Goal: Task Accomplishment & Management: Manage account settings

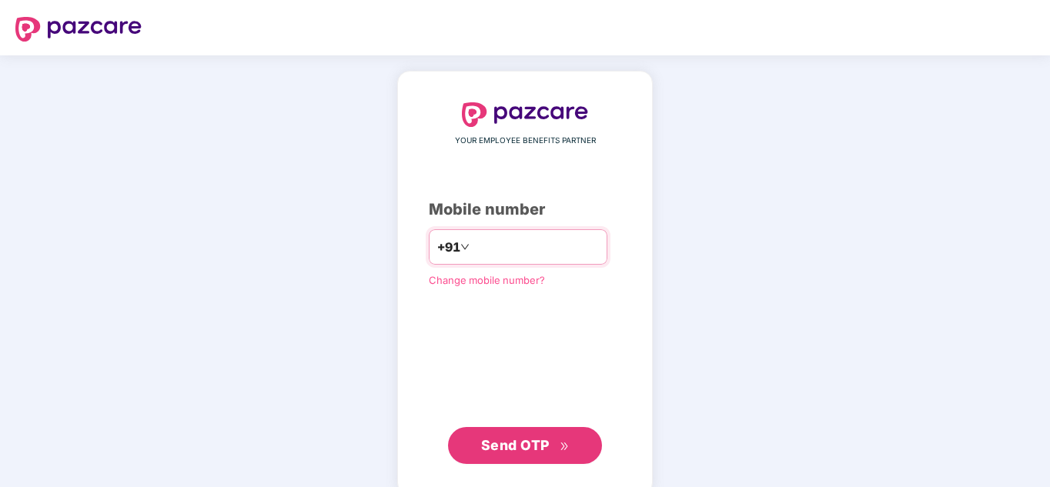
click at [537, 244] on input "number" at bounding box center [536, 247] width 126 height 25
type input "**********"
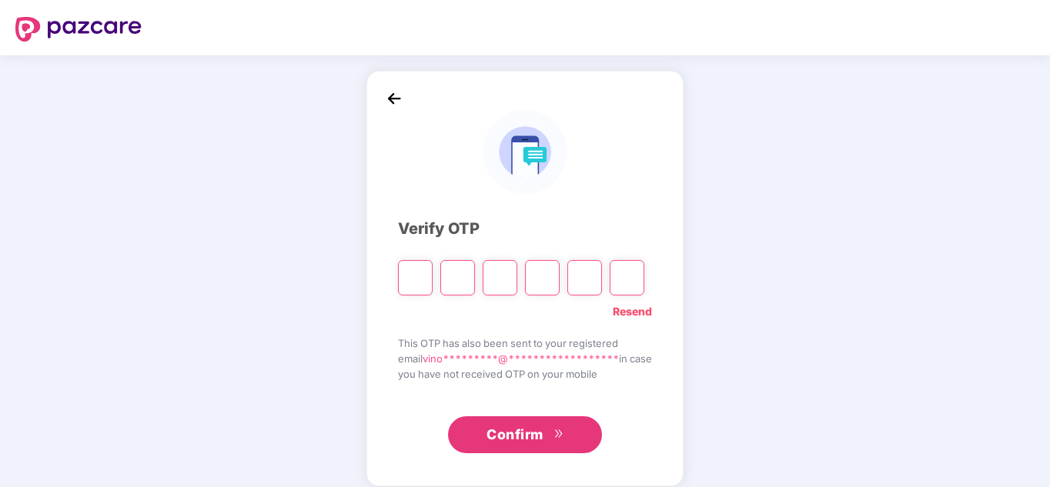
paste input "*"
type input "*"
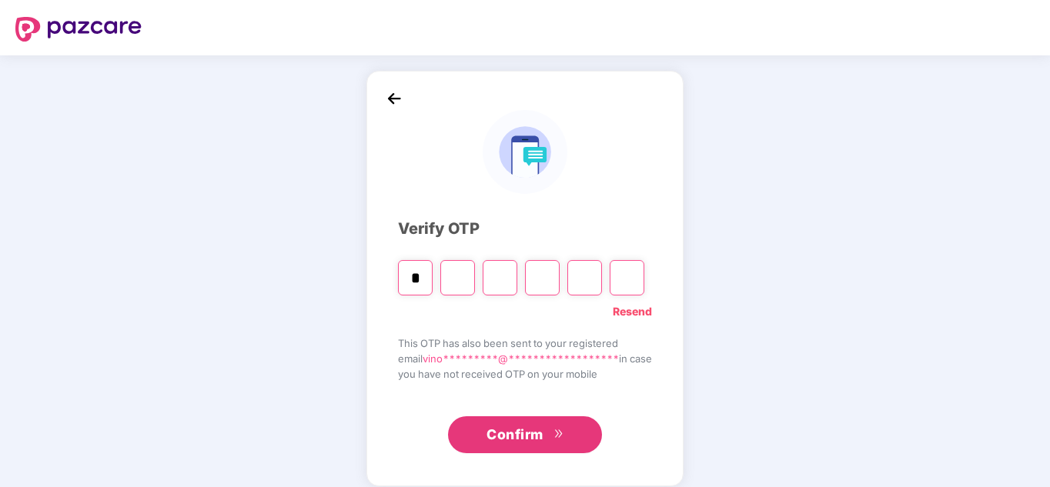
type input "*"
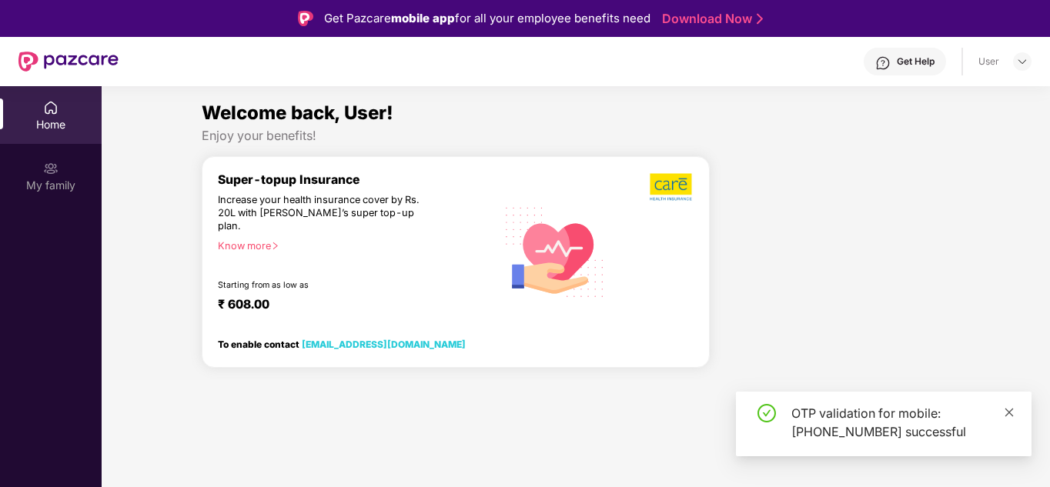
click at [1004, 419] on link at bounding box center [1009, 412] width 11 height 17
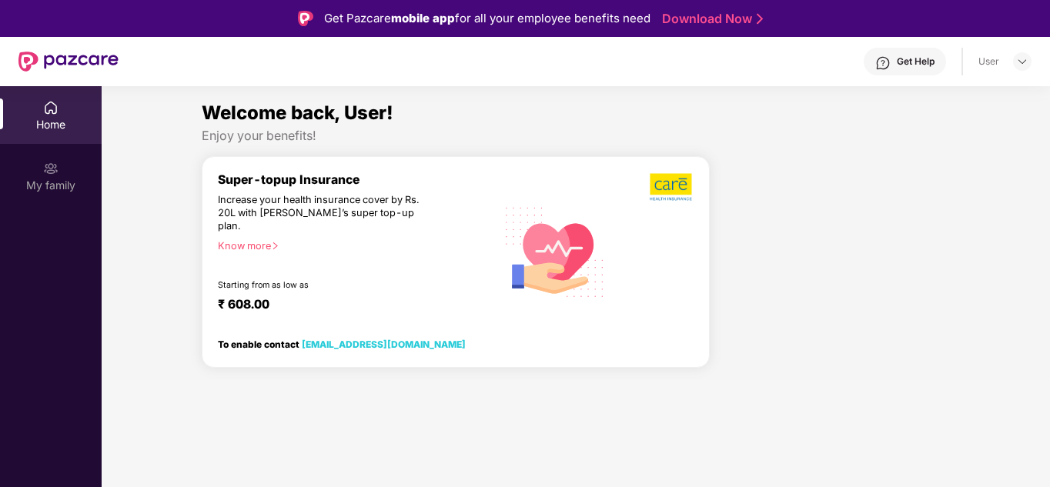
click at [926, 59] on div "Get Help" at bounding box center [916, 61] width 38 height 12
click at [766, 166] on div at bounding box center [836, 268] width 240 height 224
click at [1022, 73] on div "Get Help User" at bounding box center [575, 61] width 913 height 49
click at [1022, 67] on img at bounding box center [1022, 61] width 12 height 12
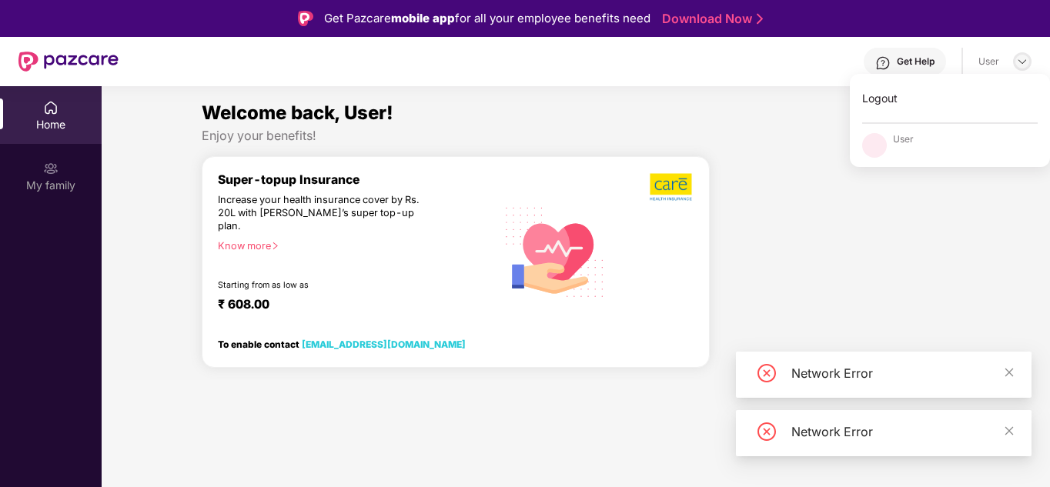
click at [1022, 67] on img at bounding box center [1022, 61] width 12 height 12
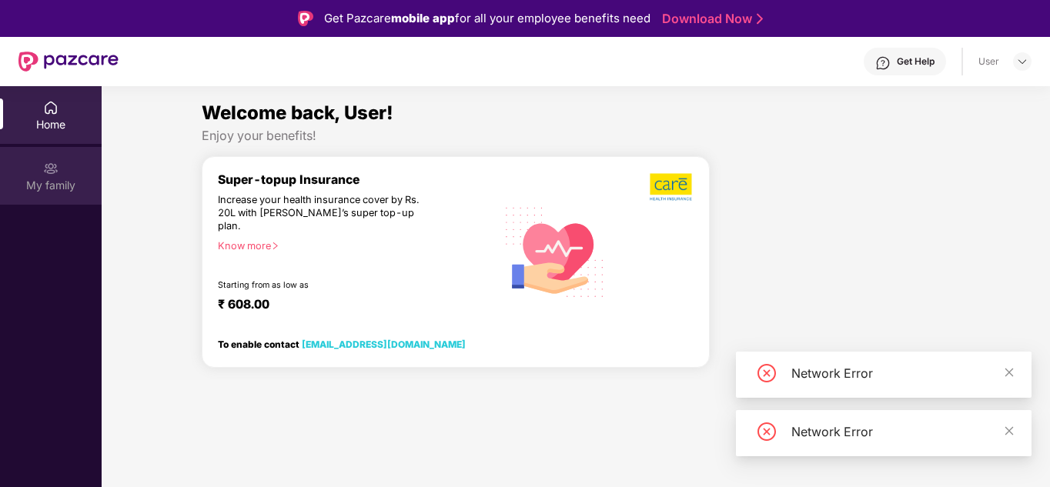
click at [48, 170] on img at bounding box center [50, 168] width 15 height 15
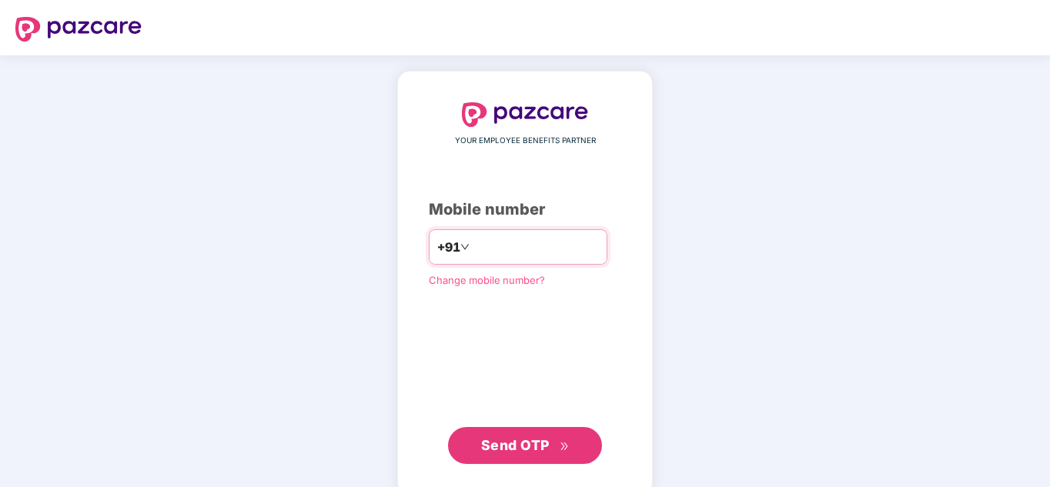
click at [473, 242] on input "number" at bounding box center [536, 247] width 126 height 25
type input "**********"
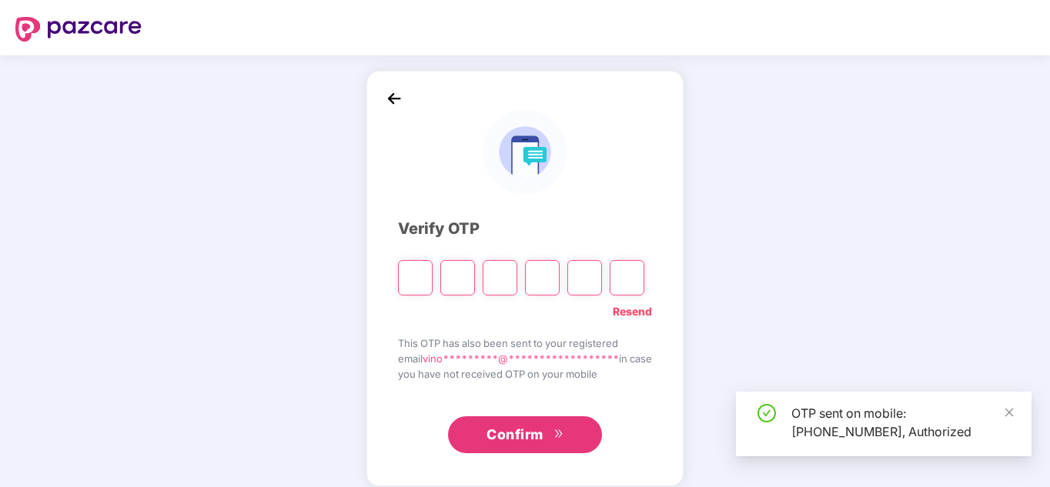
click at [416, 279] on input "Please enter verification code. Digit 1" at bounding box center [415, 277] width 35 height 35
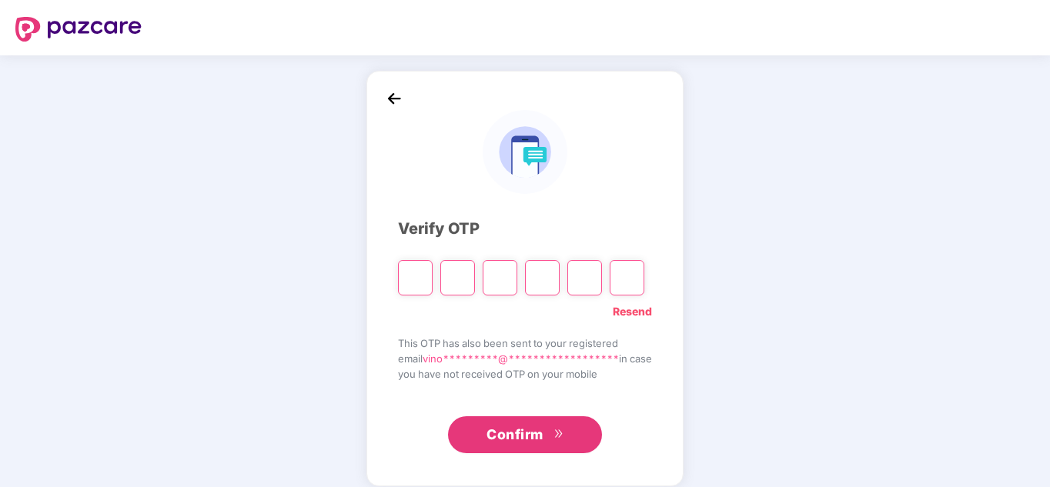
type input "*"
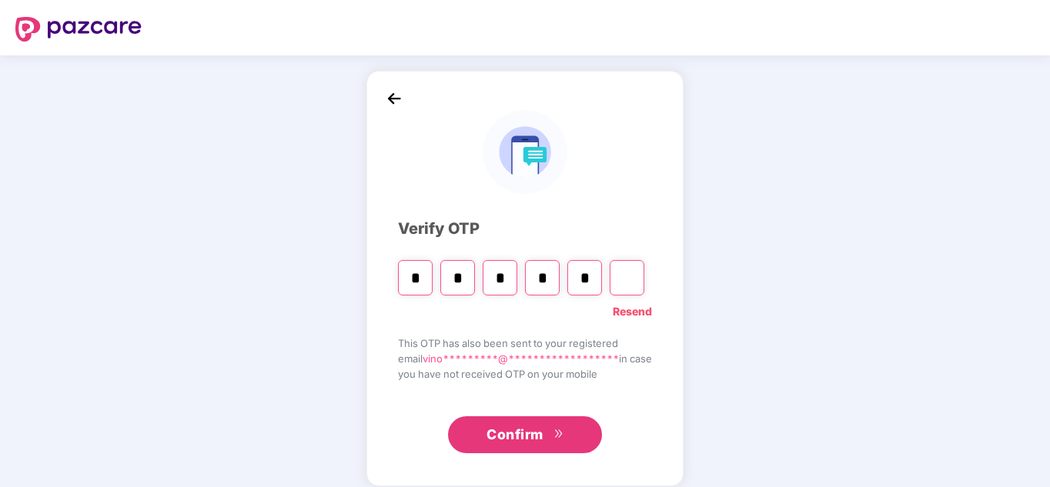
type input "*"
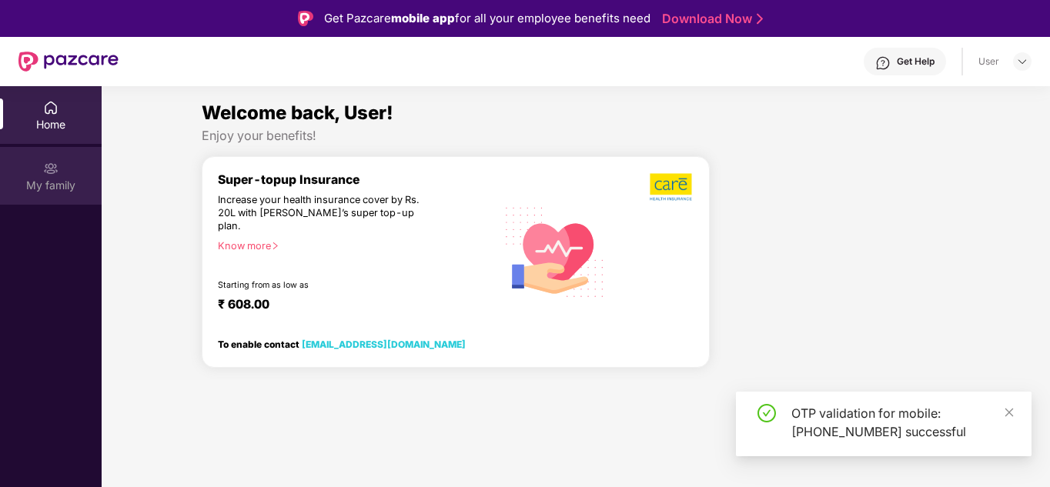
click at [69, 168] on div "My family" at bounding box center [51, 176] width 102 height 58
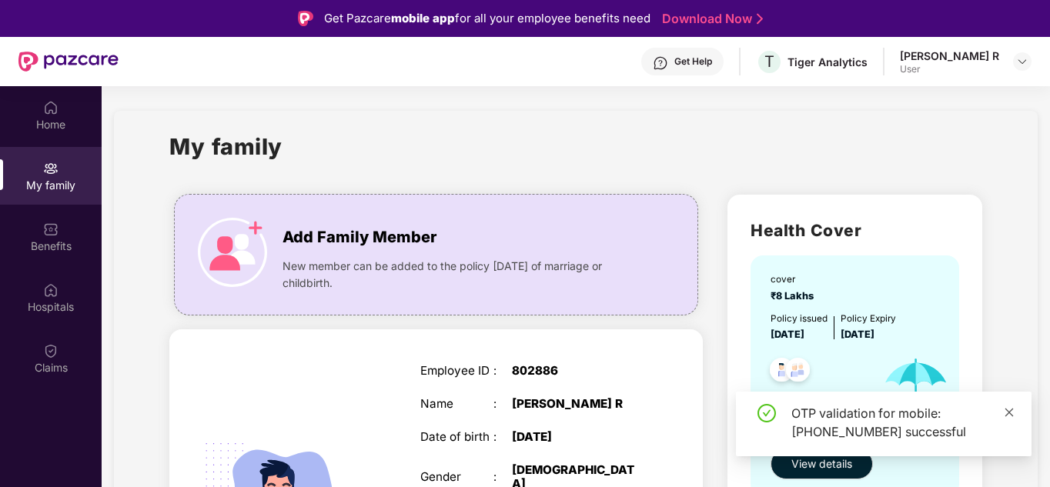
click at [1008, 410] on icon "close" at bounding box center [1009, 412] width 8 height 8
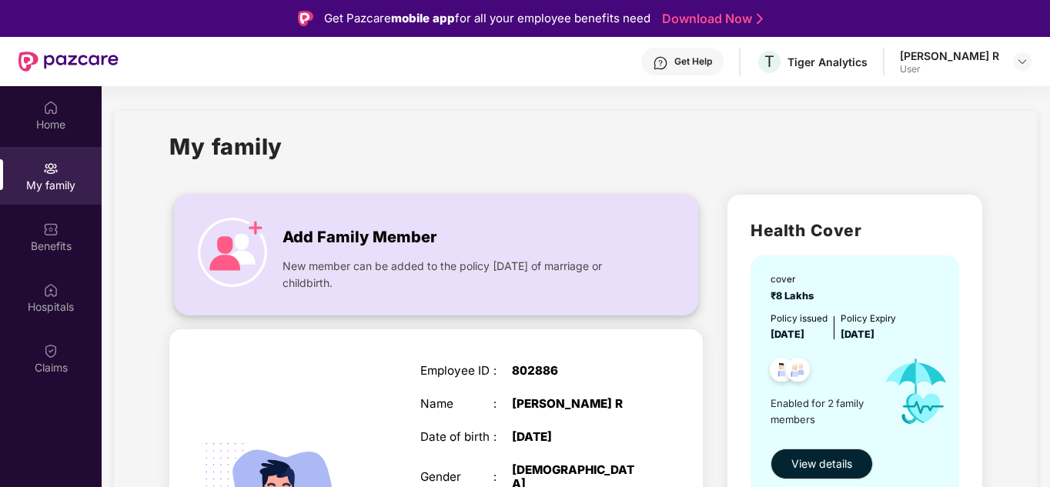
scroll to position [235, 0]
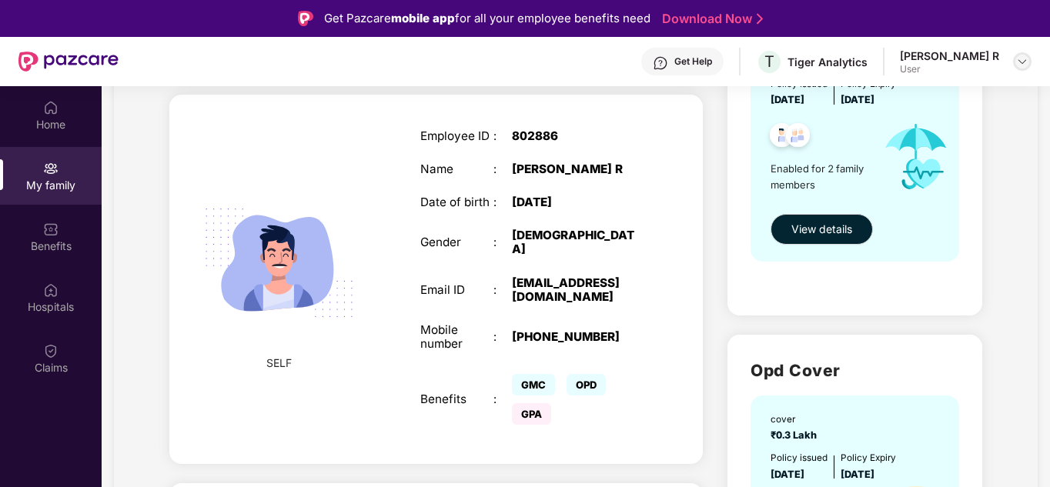
click at [1022, 65] on img at bounding box center [1022, 61] width 12 height 12
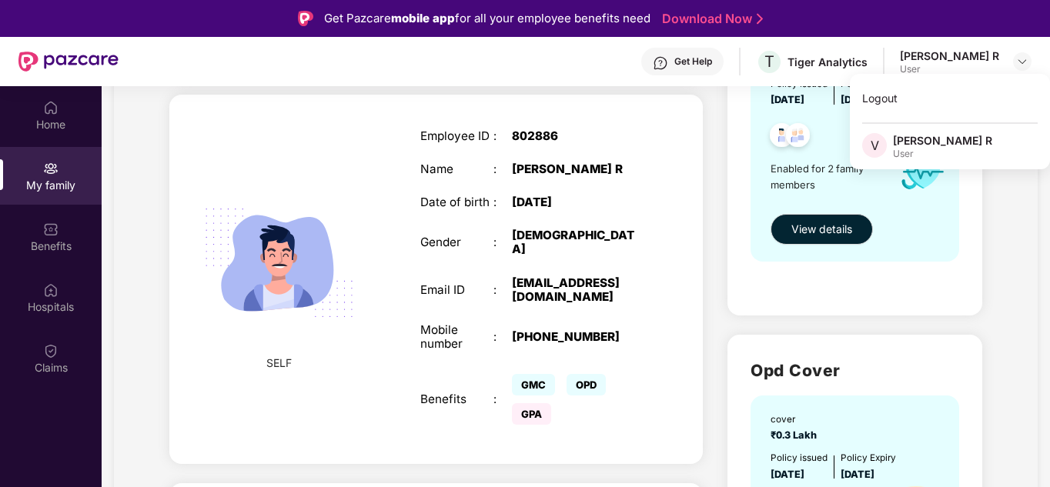
click at [712, 65] on div "Get Help" at bounding box center [693, 61] width 38 height 12
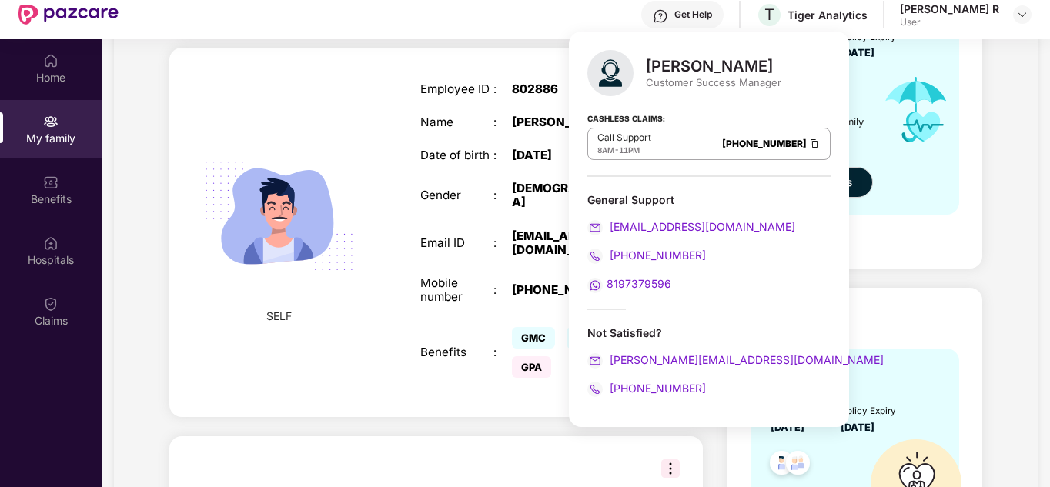
scroll to position [86, 0]
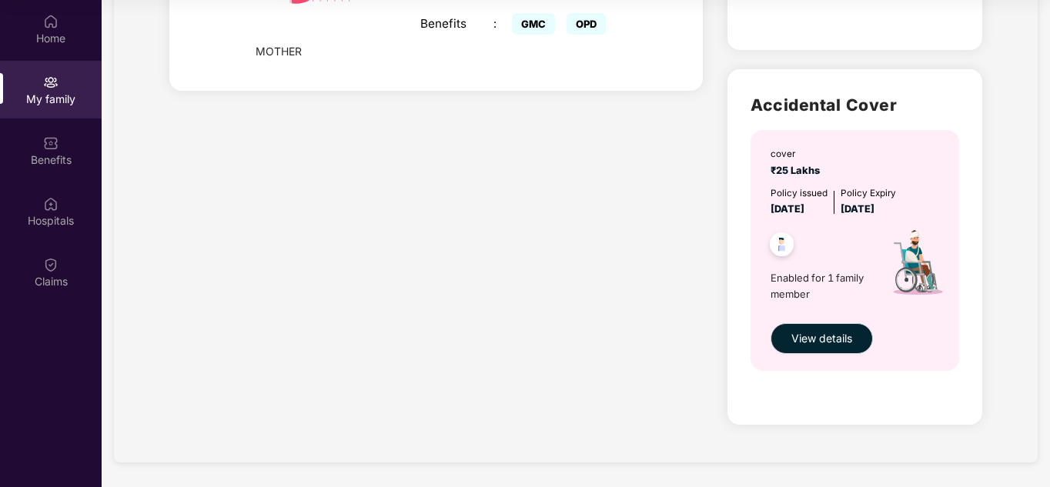
scroll to position [788, 0]
click at [32, 221] on div "Hospitals" at bounding box center [51, 219] width 102 height 15
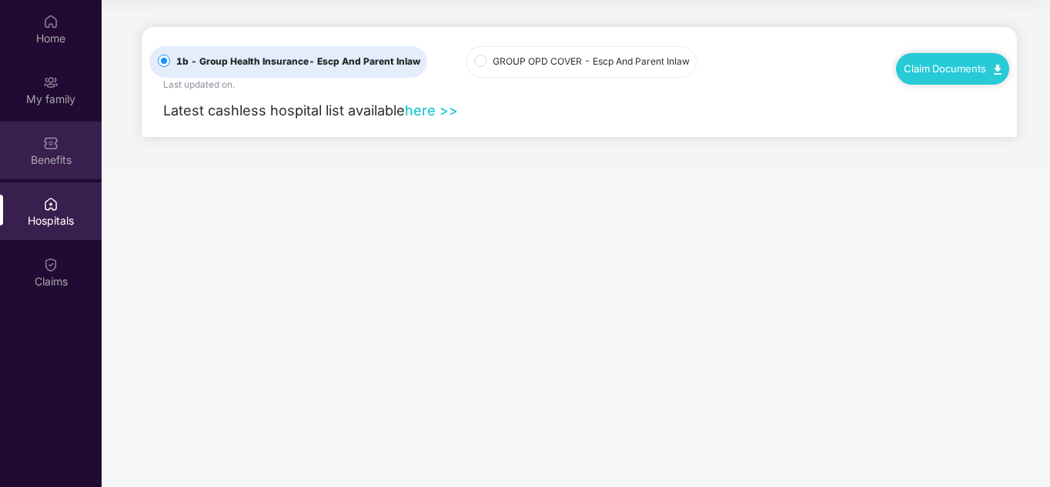
click at [42, 139] on div "Benefits" at bounding box center [51, 151] width 102 height 58
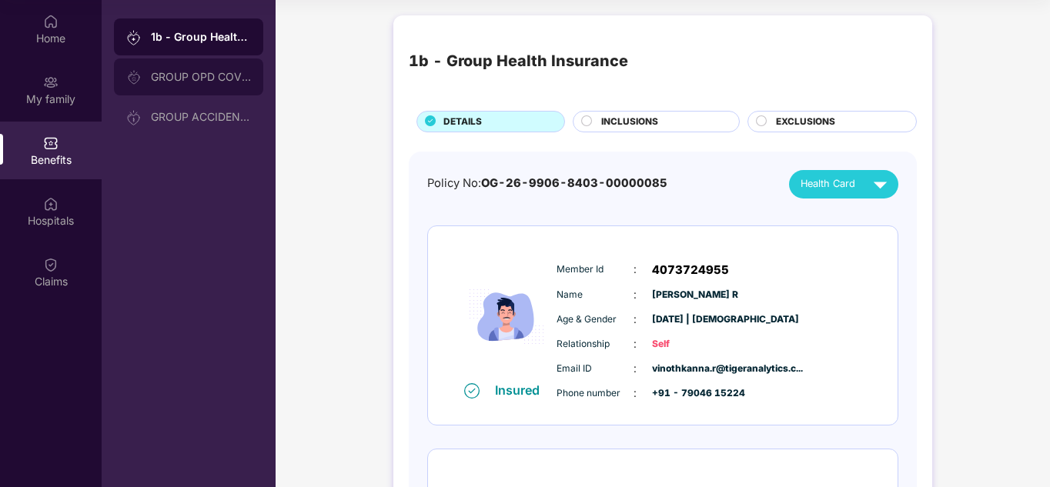
click at [182, 84] on div "GROUP OPD COVER" at bounding box center [188, 77] width 149 height 37
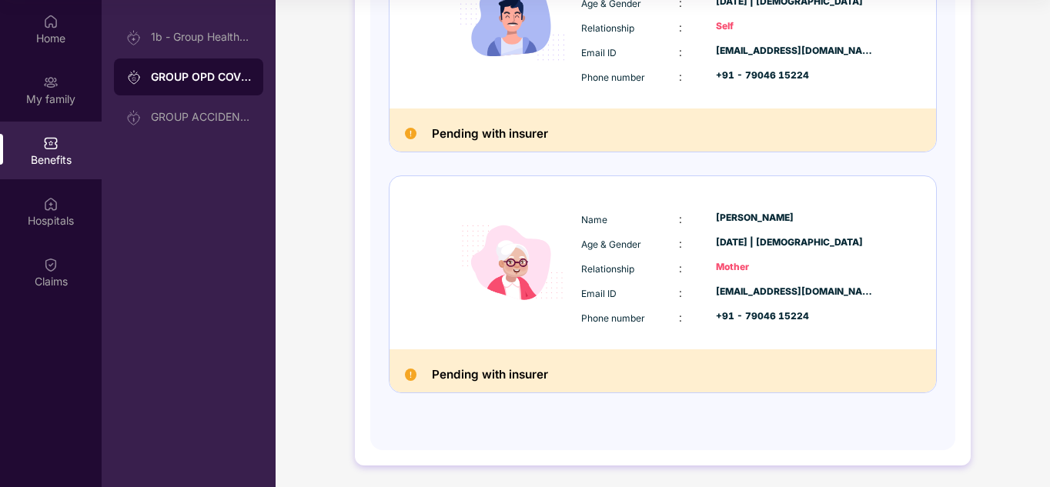
scroll to position [295, 0]
click at [375, 316] on div "Policy No: OG-26-9906-8403-00000086 Name : [PERSON_NAME] r Age & Gender : [DATE…" at bounding box center [662, 160] width 585 height 579
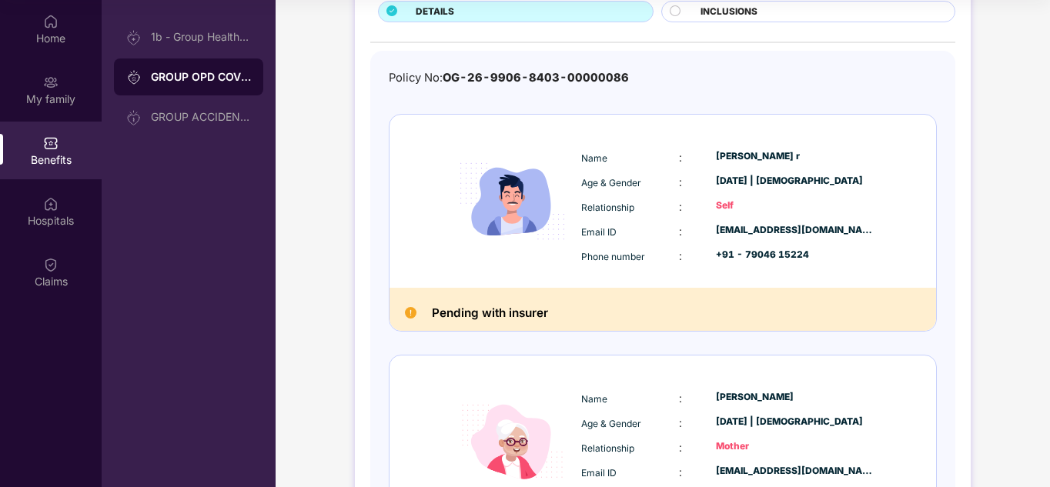
scroll to position [111, 0]
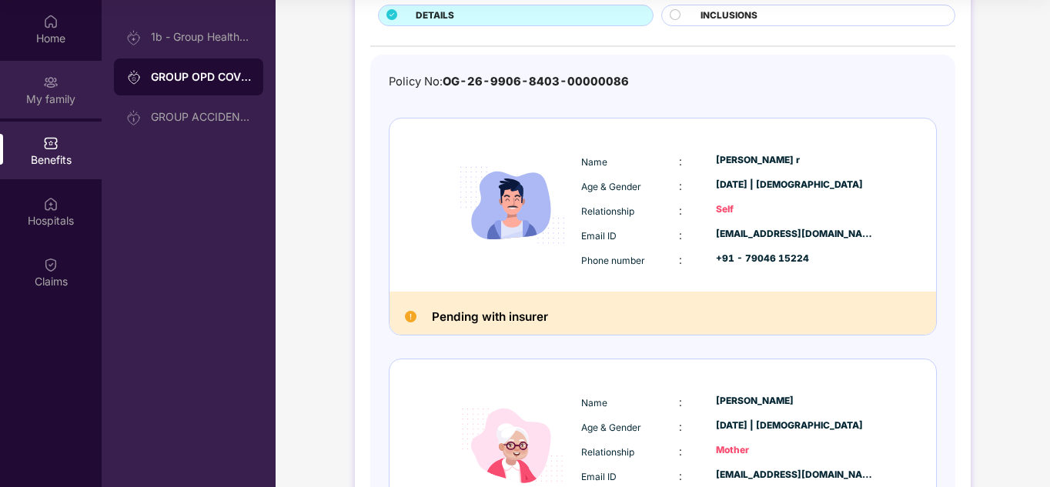
click at [35, 99] on div "My family" at bounding box center [51, 99] width 102 height 15
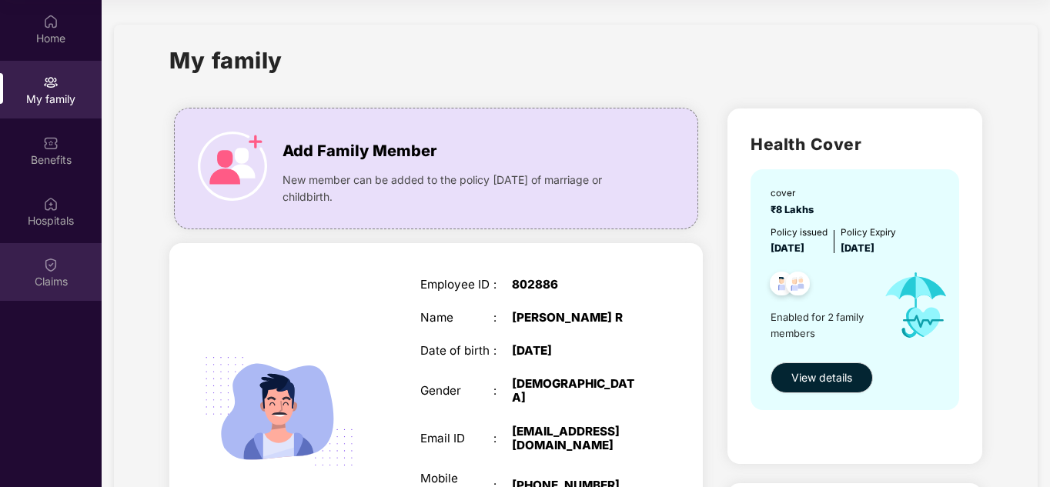
click at [63, 286] on div "Claims" at bounding box center [51, 281] width 102 height 15
